Goal: Information Seeking & Learning: Find specific fact

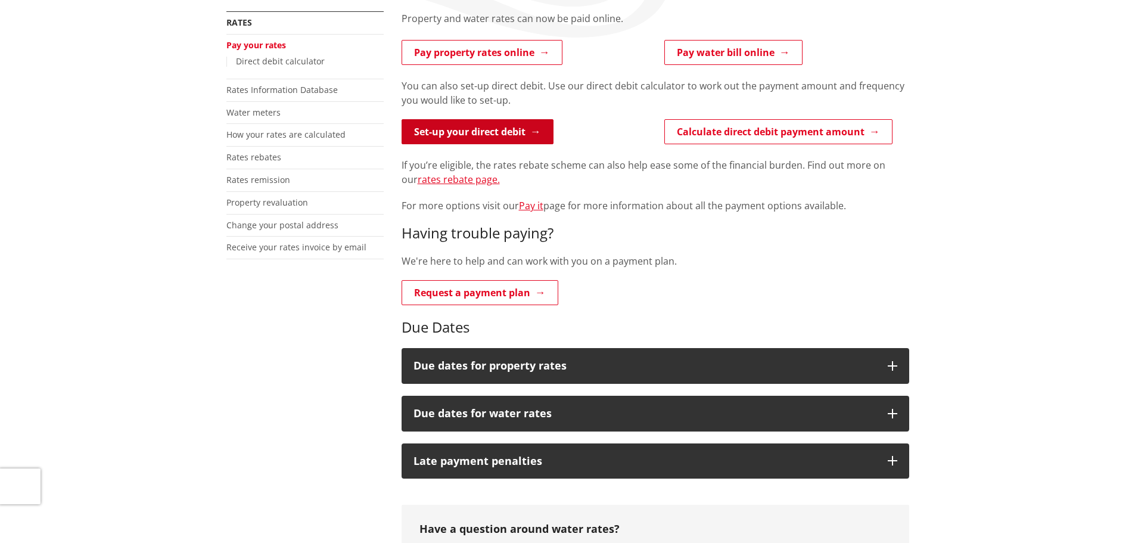
scroll to position [238, 0]
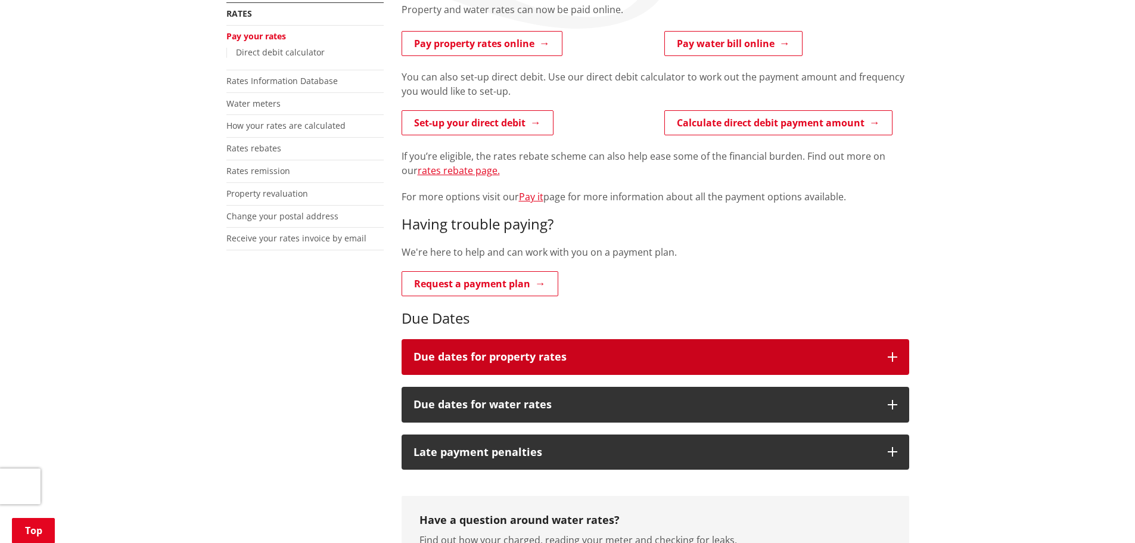
click at [560, 366] on button "Due dates for property rates" at bounding box center [656, 357] width 508 height 36
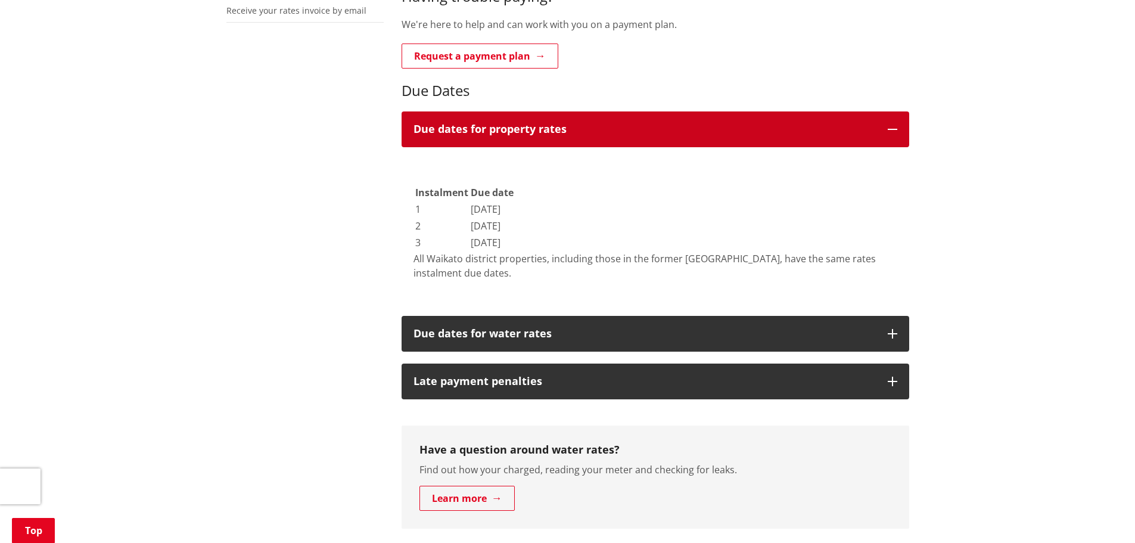
scroll to position [477, 0]
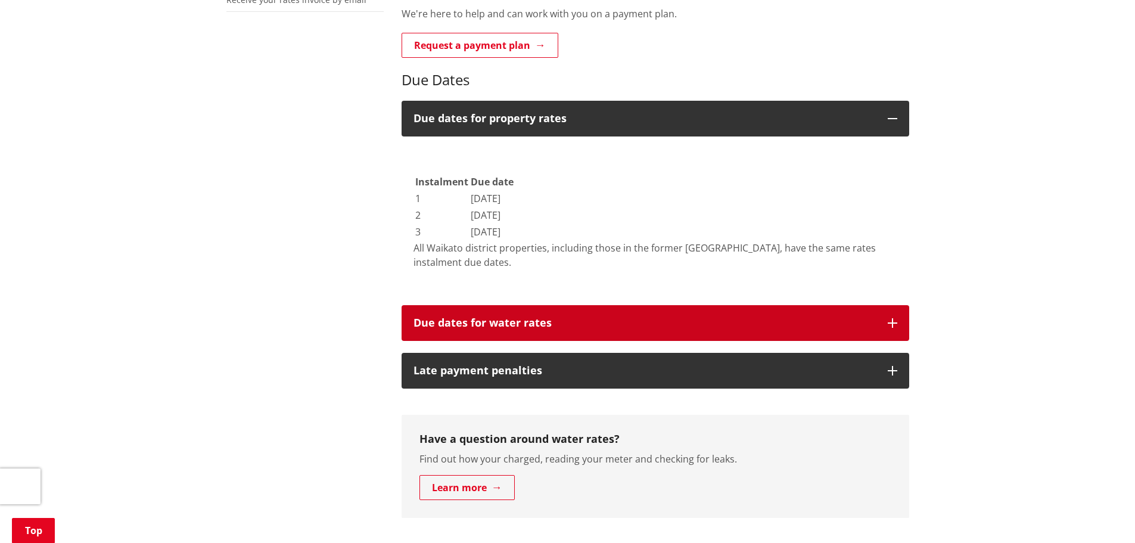
click at [542, 327] on h3 "Due dates for water rates" at bounding box center [645, 323] width 462 height 12
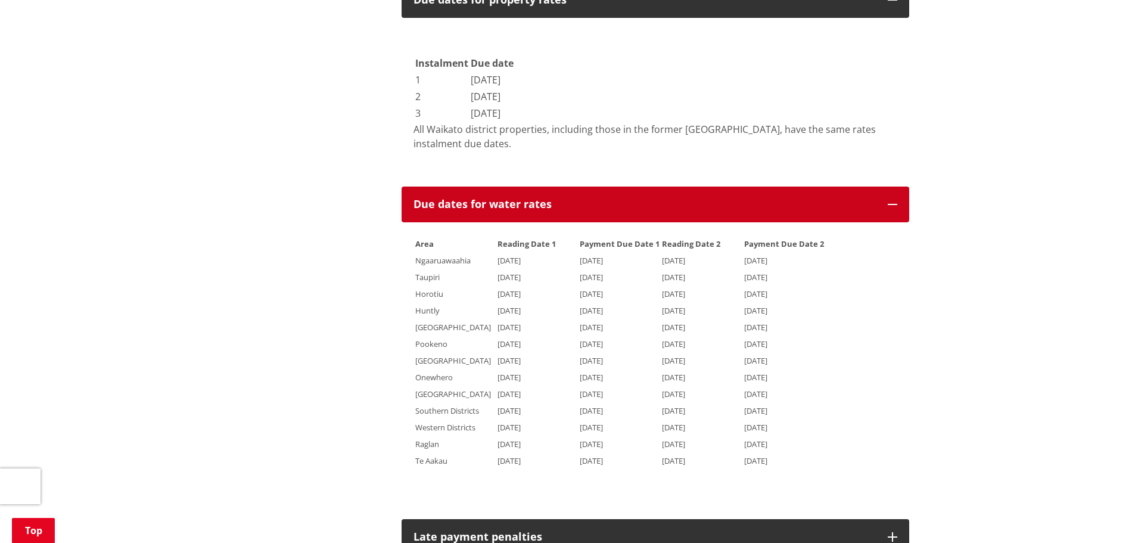
scroll to position [596, 0]
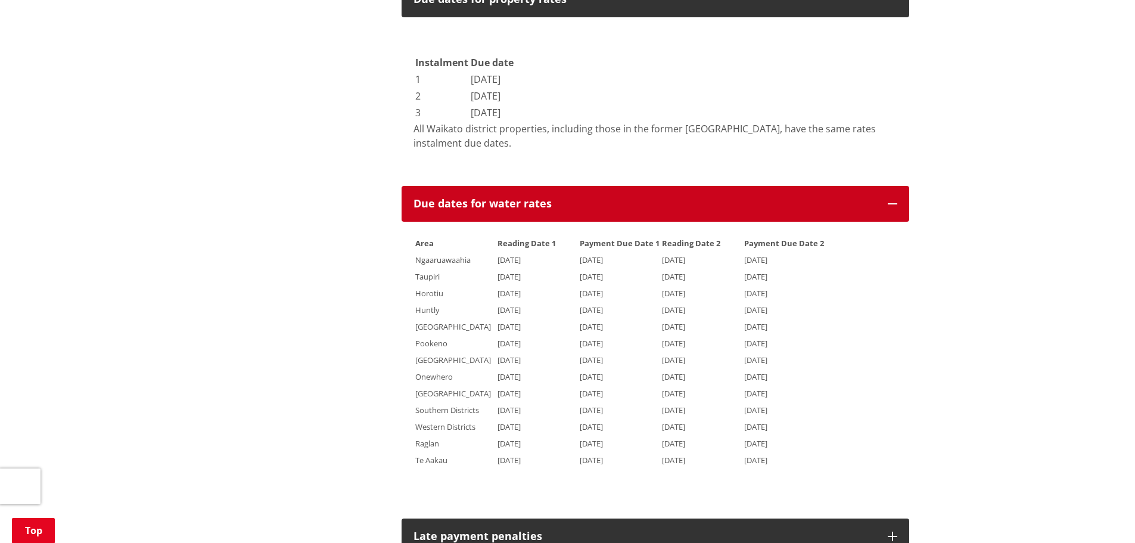
click at [502, 206] on h3 "Due dates for water rates" at bounding box center [645, 204] width 462 height 12
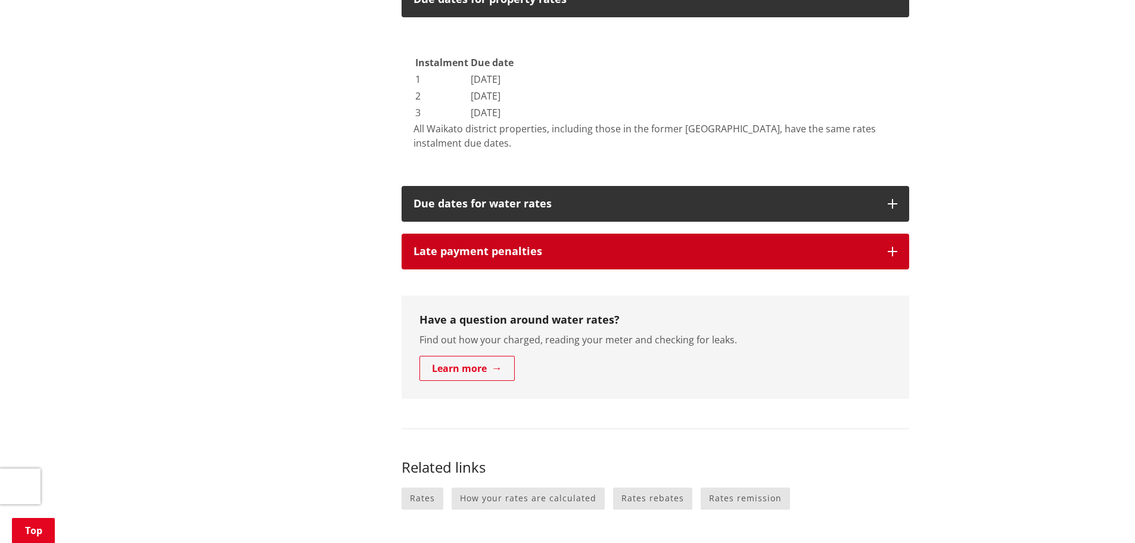
click at [505, 244] on button "Late payment penalties" at bounding box center [656, 252] width 508 height 36
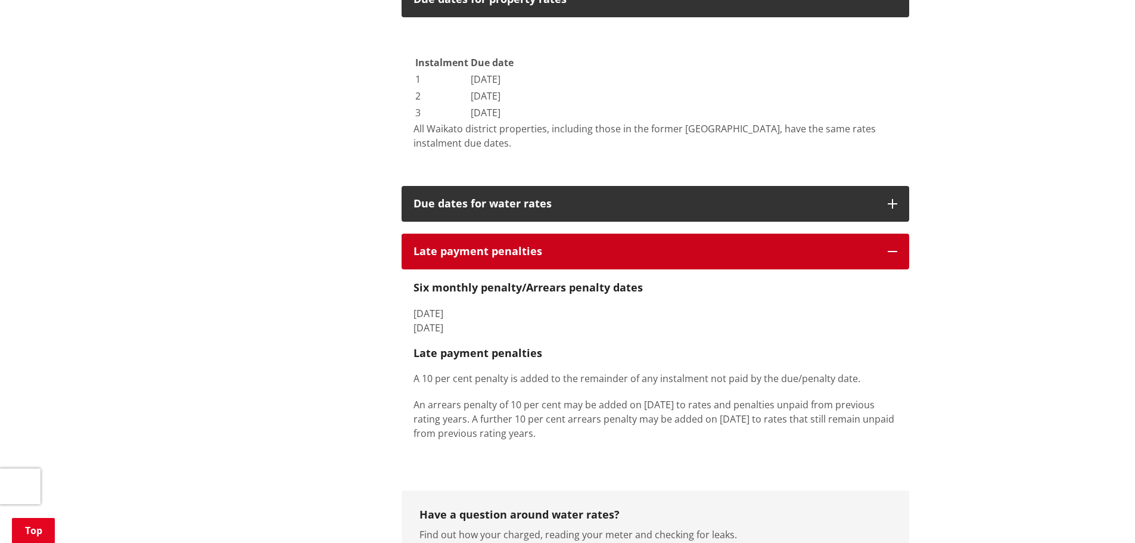
click at [505, 246] on h3 "Late payment penalties" at bounding box center [645, 252] width 462 height 12
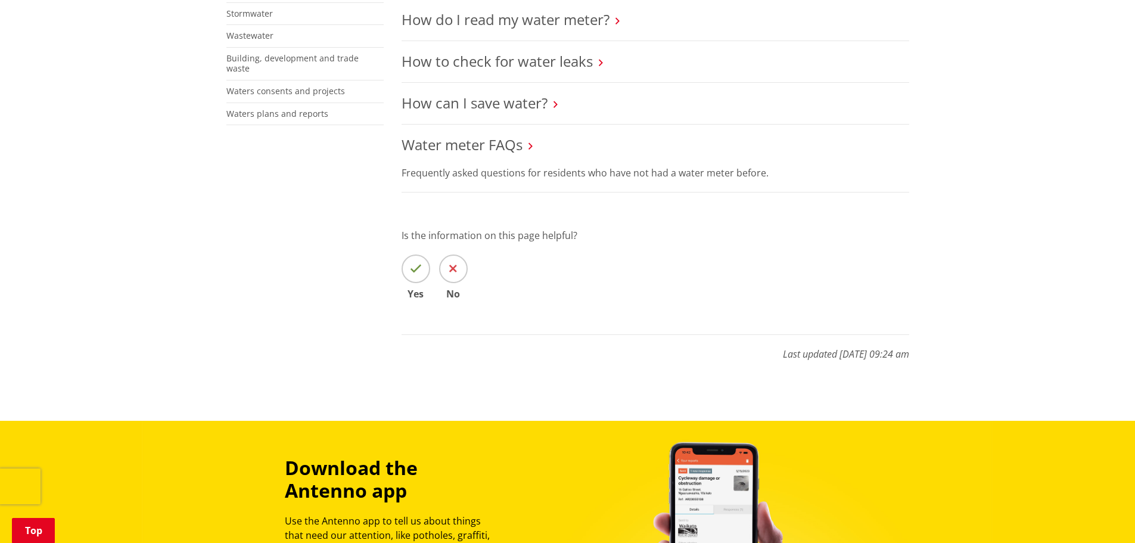
scroll to position [477, 0]
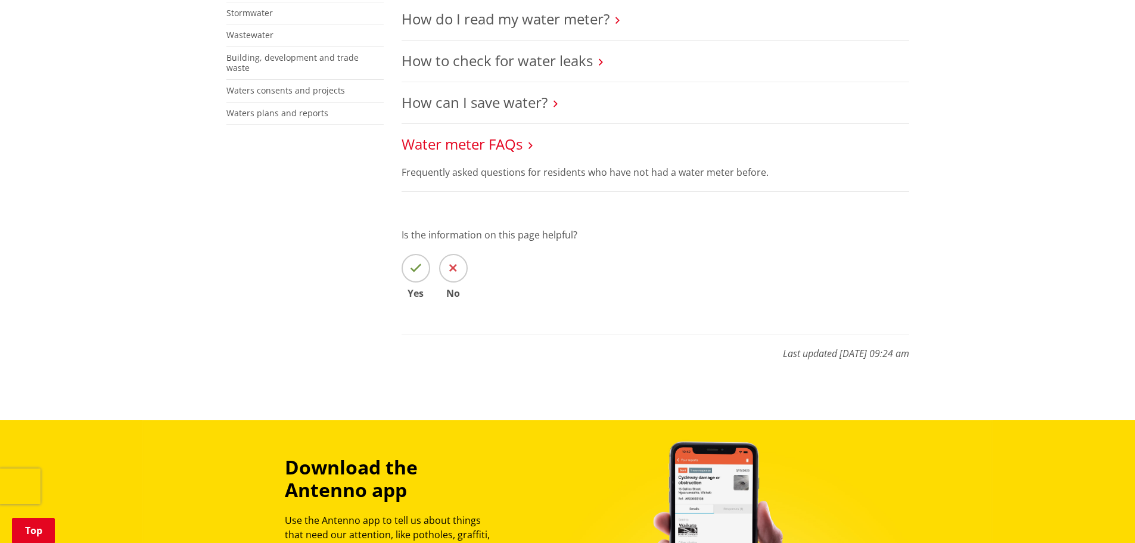
click at [503, 142] on link "Water meter FAQs" at bounding box center [462, 144] width 121 height 20
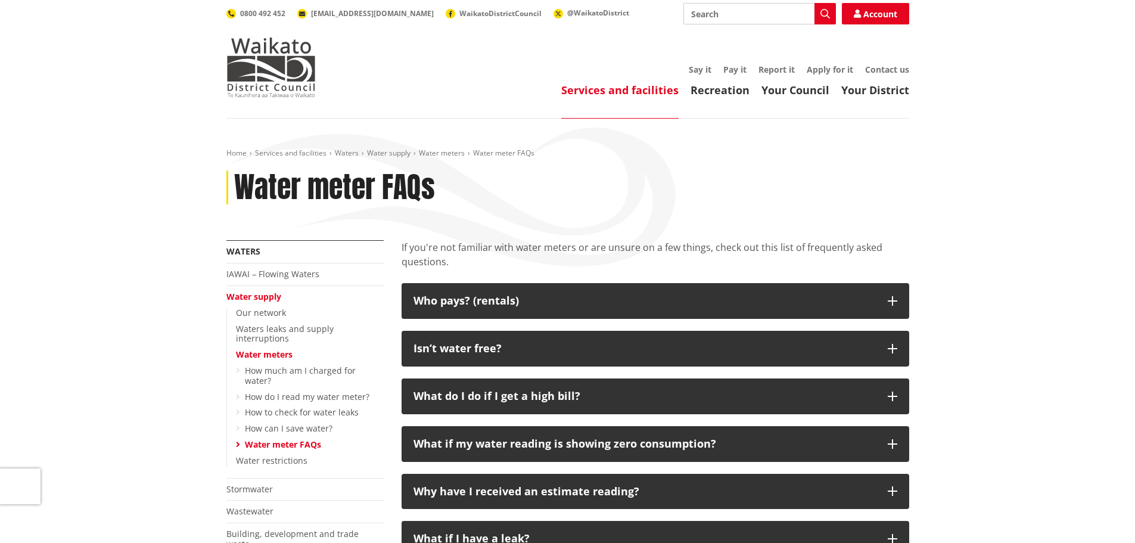
scroll to position [60, 0]
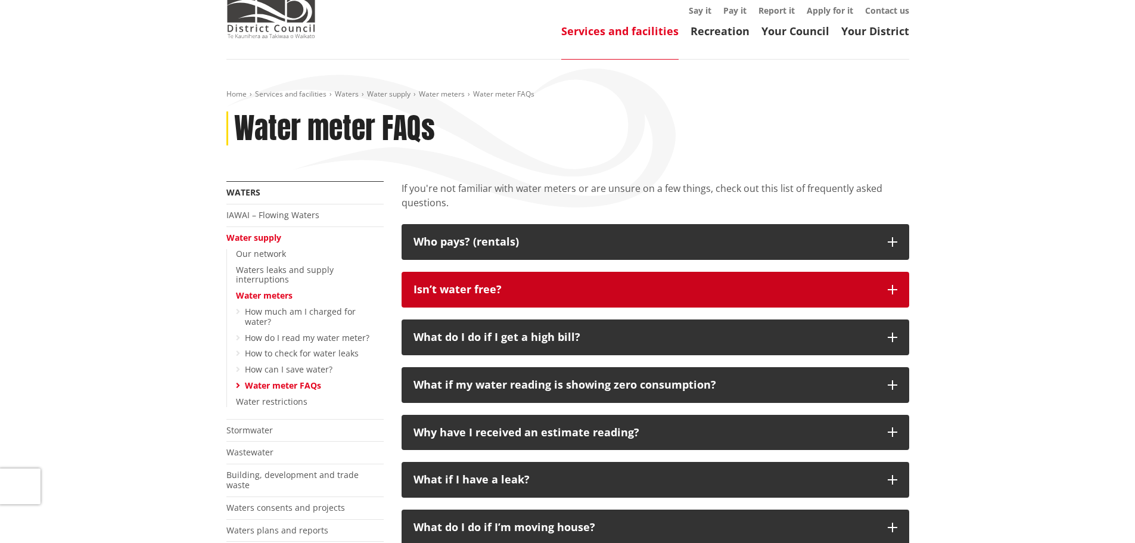
click at [631, 284] on p "Isn’t water free?" at bounding box center [645, 290] width 462 height 12
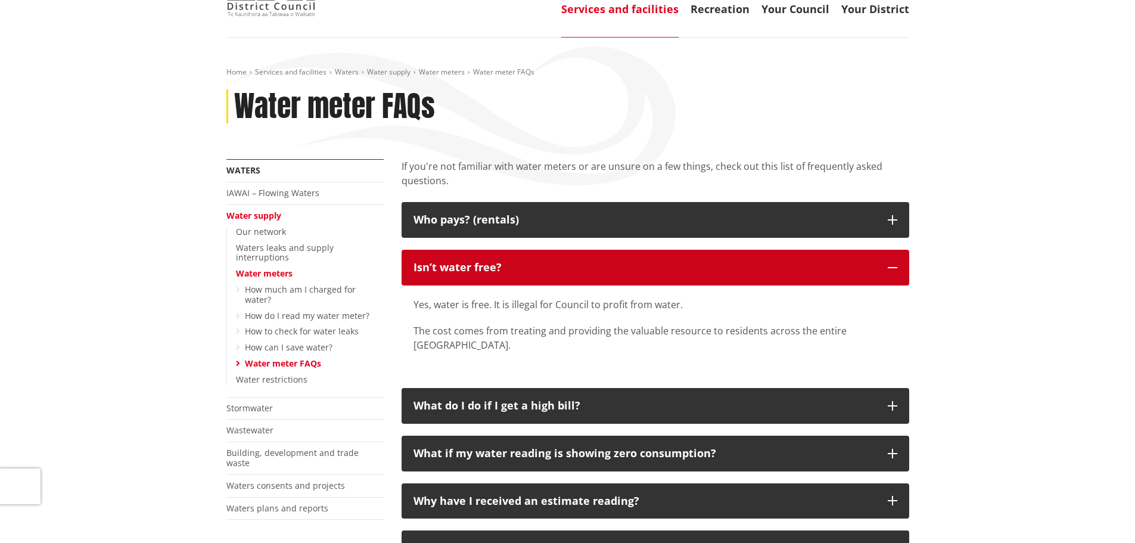
scroll to position [0, 0]
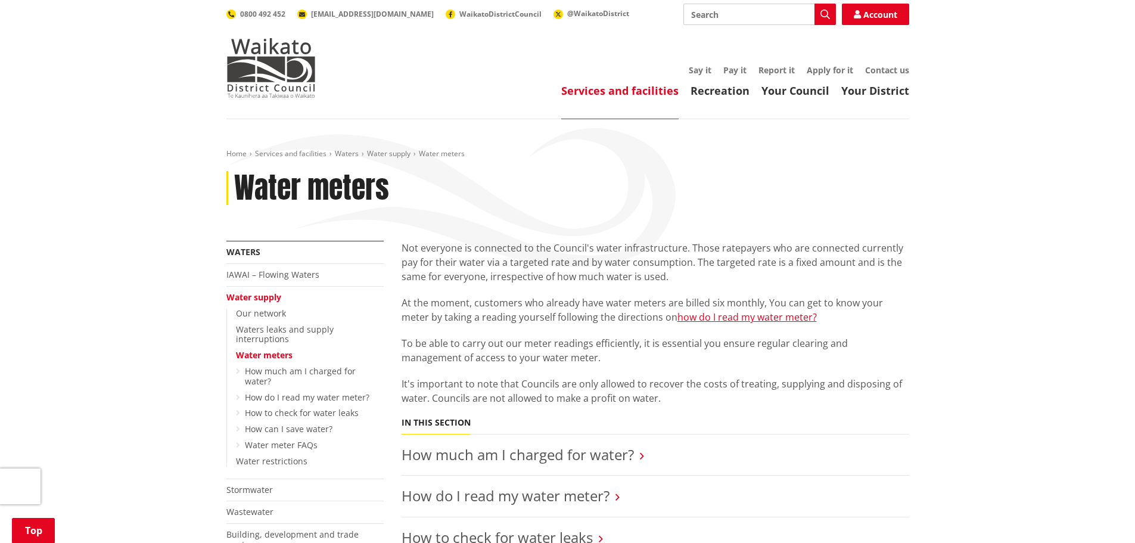
scroll to position [477, 0]
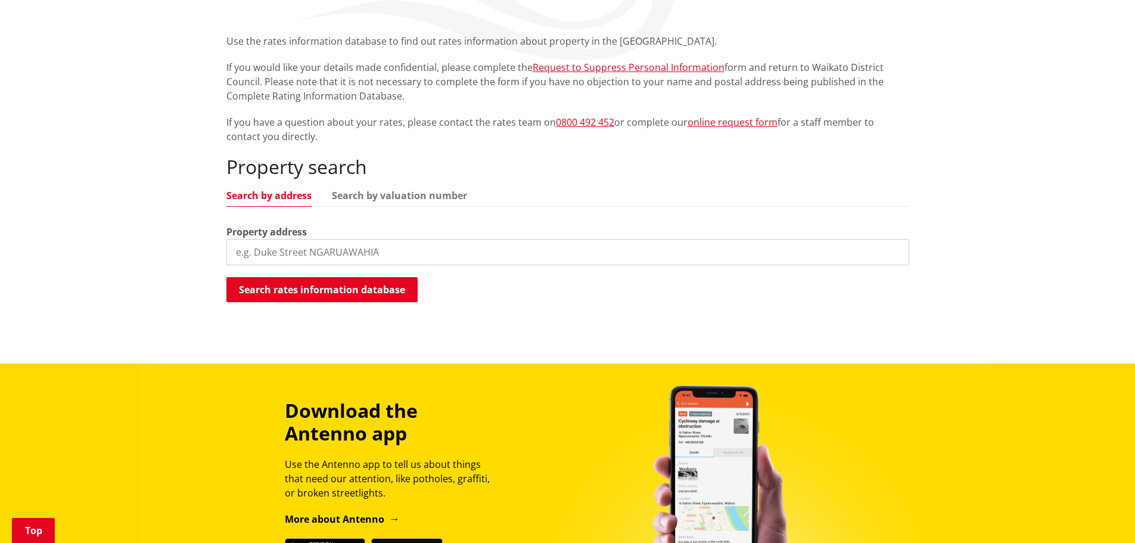
scroll to position [238, 0]
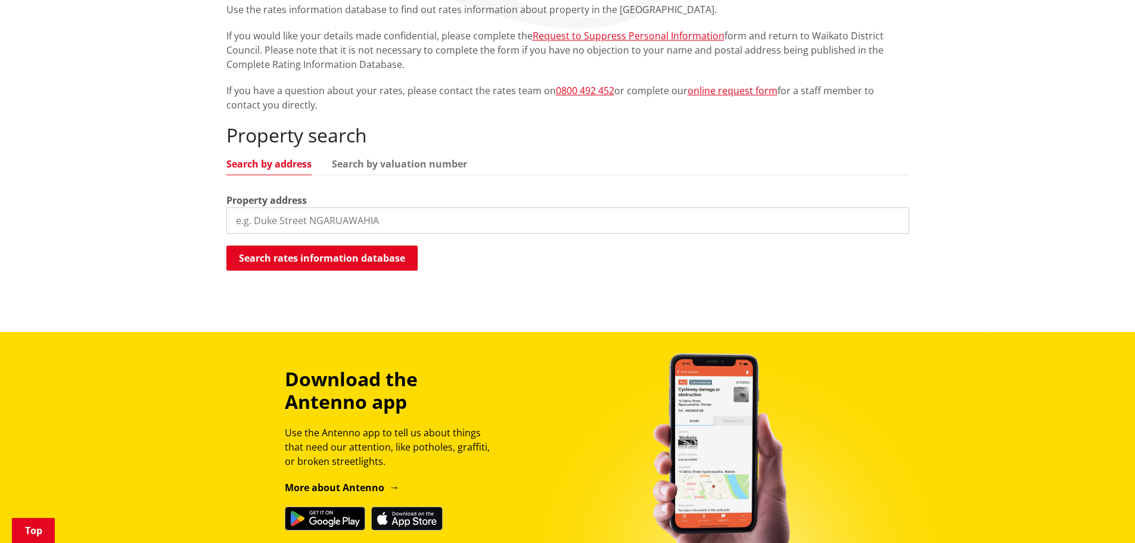
click at [387, 220] on input "search" at bounding box center [567, 220] width 683 height 26
type input "262e pinnacle"
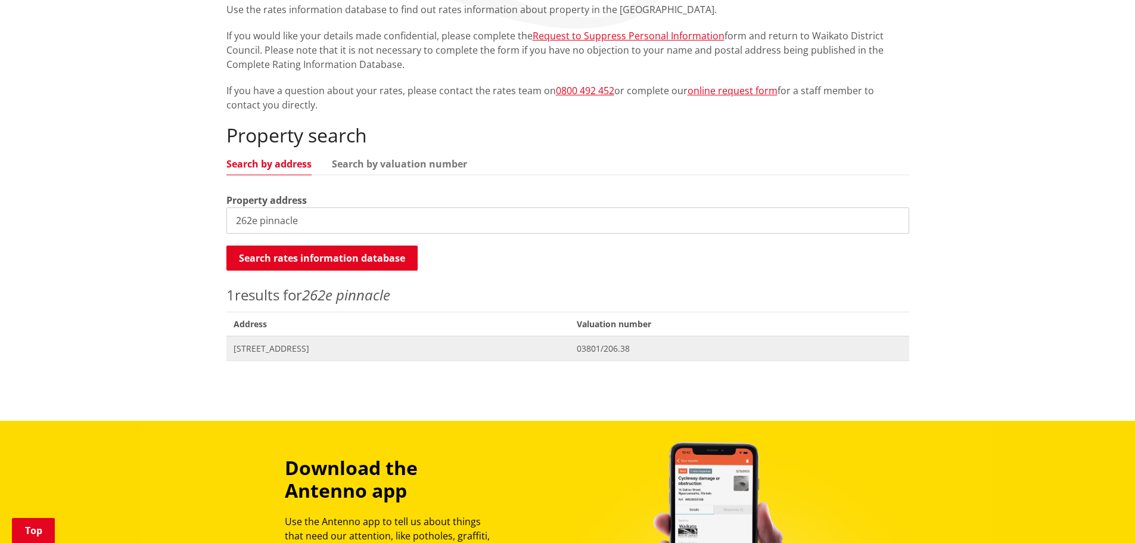
click at [359, 356] on span "Address 262E Pinnacle Hill Road PINNACLE HILL" at bounding box center [398, 348] width 344 height 24
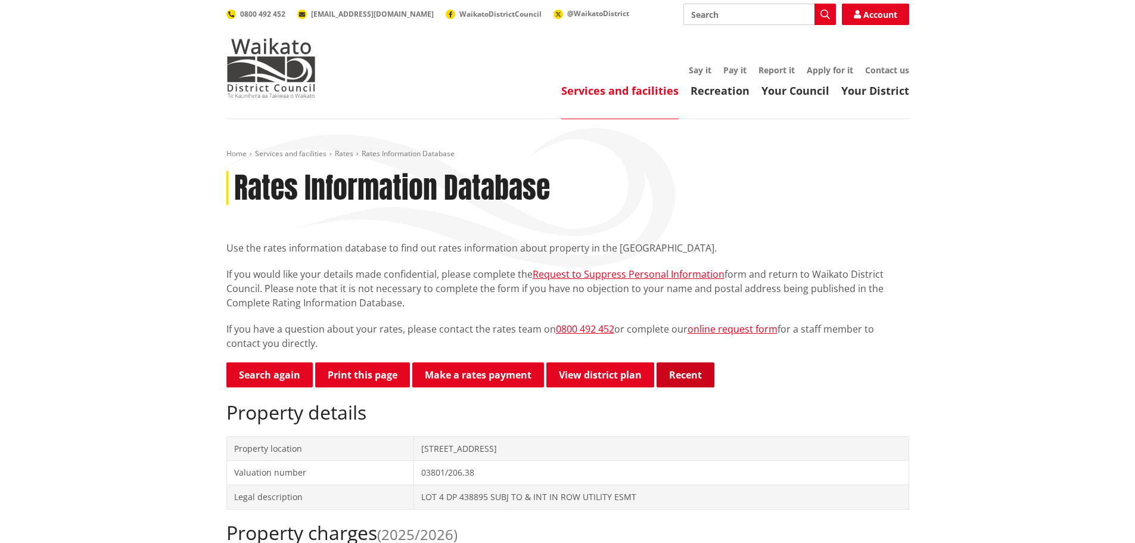
click at [678, 377] on button "Recent" at bounding box center [686, 374] width 58 height 25
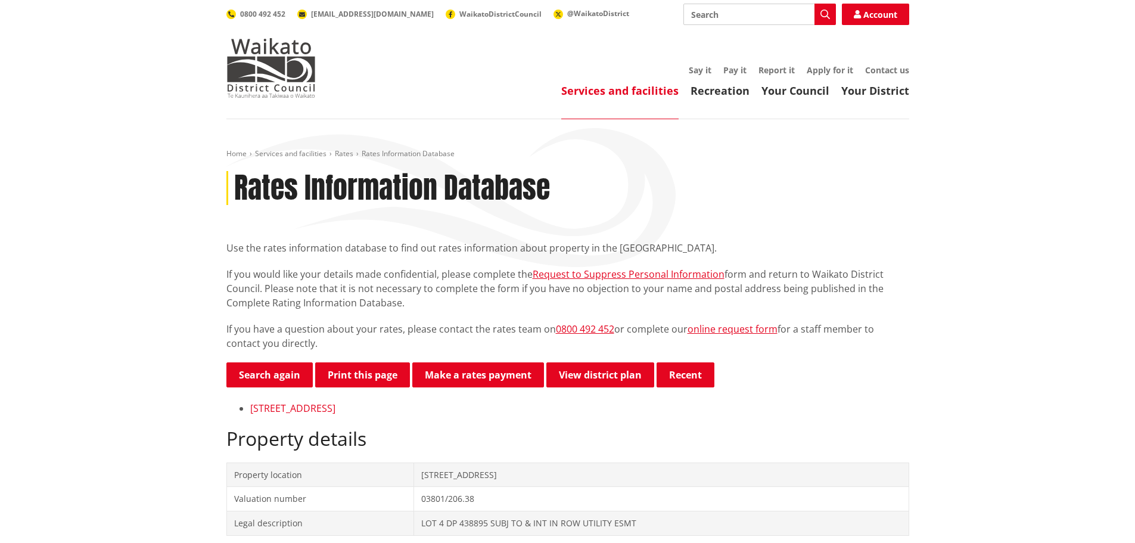
click at [336, 404] on link "[STREET_ADDRESS]" at bounding box center [292, 408] width 85 height 13
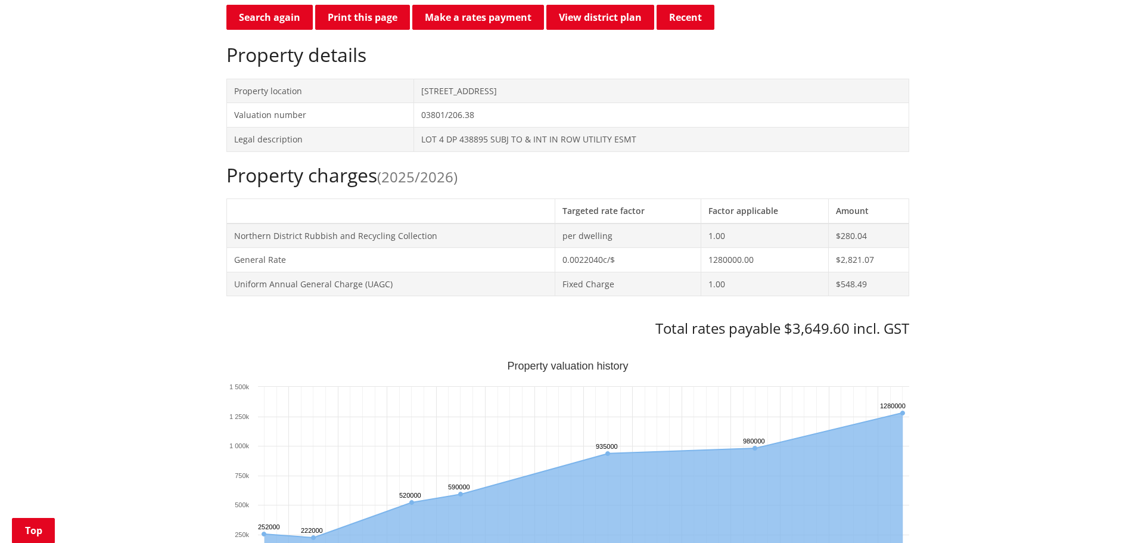
scroll to position [298, 0]
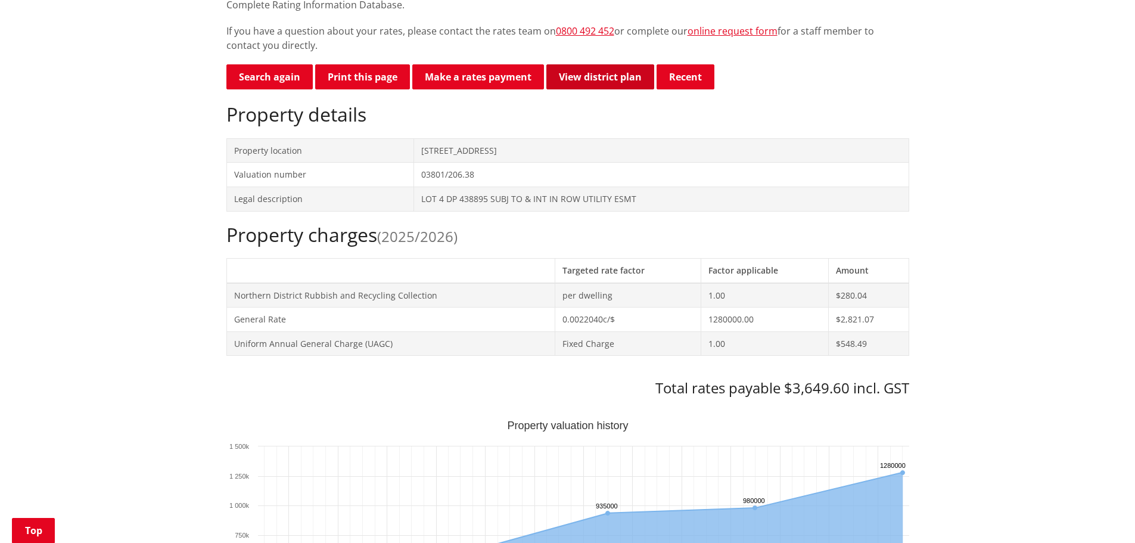
click at [584, 83] on link "View district plan" at bounding box center [601, 76] width 108 height 25
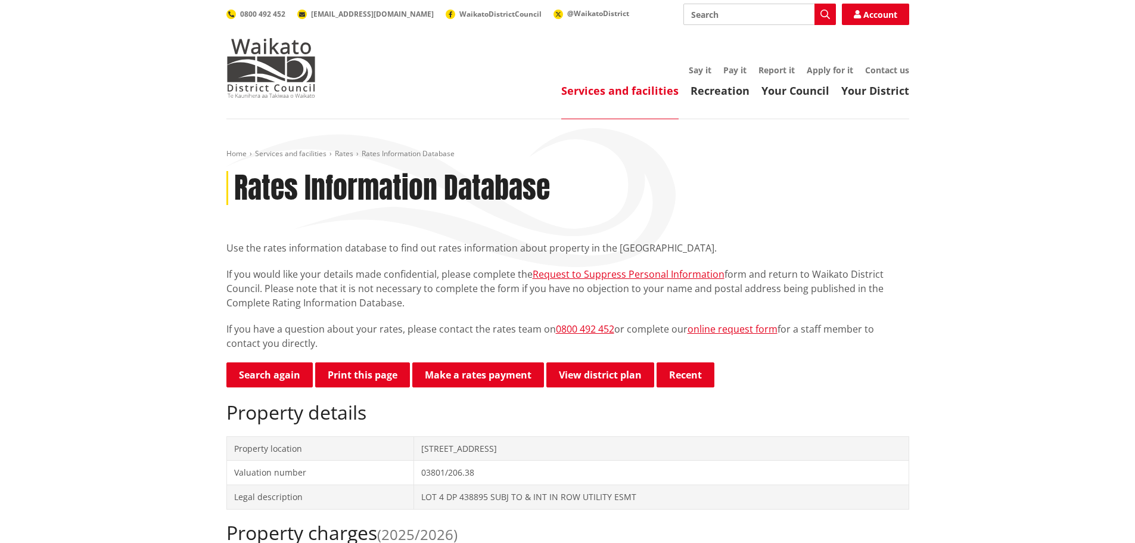
scroll to position [297, 0]
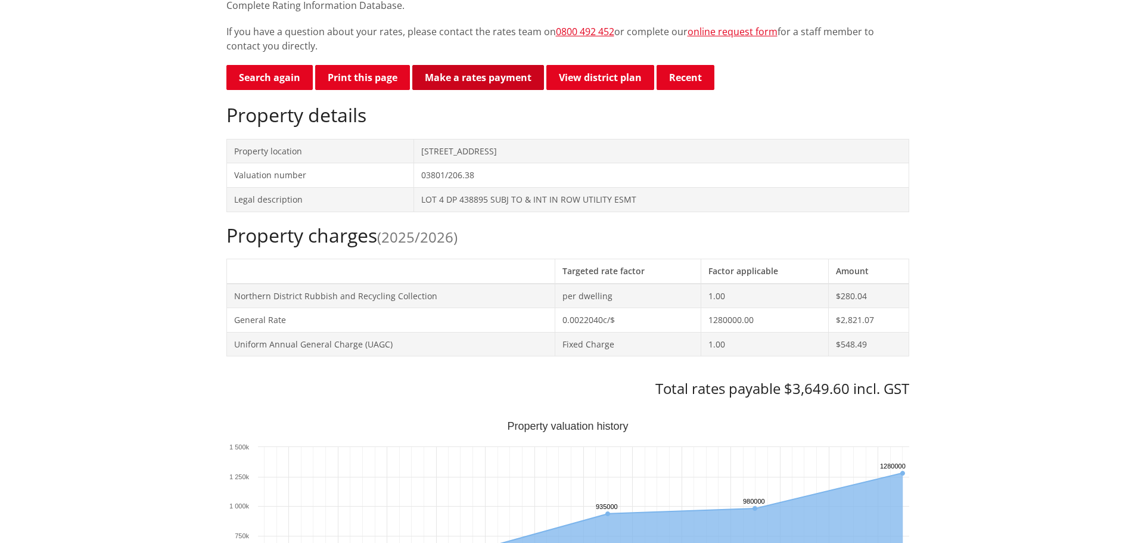
click at [442, 85] on link "Make a rates payment" at bounding box center [478, 77] width 132 height 25
